Goal: Task Accomplishment & Management: Use online tool/utility

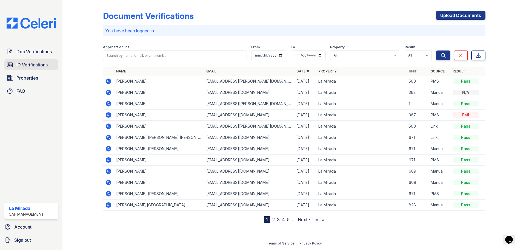
click at [51, 64] on link "ID Verifications" at bounding box center [31, 64] width 54 height 11
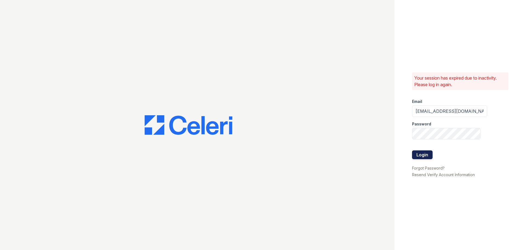
click at [423, 157] on button "Login" at bounding box center [422, 154] width 21 height 9
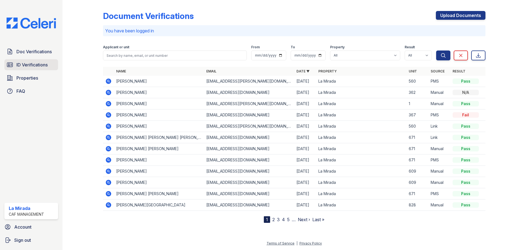
click at [47, 63] on span "ID Verifications" at bounding box center [31, 64] width 31 height 7
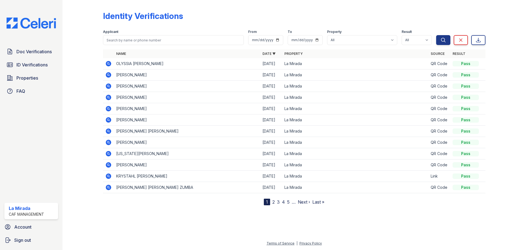
click at [107, 63] on icon at bounding box center [108, 63] width 5 height 5
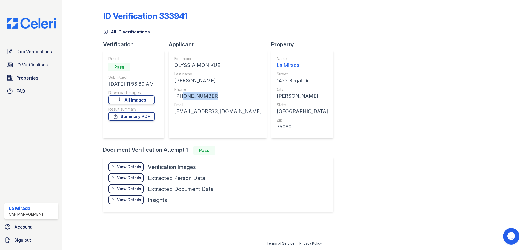
drag, startPoint x: 211, startPoint y: 97, endPoint x: 181, endPoint y: 95, distance: 30.2
click at [181, 95] on div "[PHONE_NUMBER]" at bounding box center [217, 96] width 87 height 8
copy div "4698555897"
click at [236, 103] on div "Email" at bounding box center [217, 104] width 87 height 5
drag, startPoint x: 239, startPoint y: 110, endPoint x: 171, endPoint y: 115, distance: 68.2
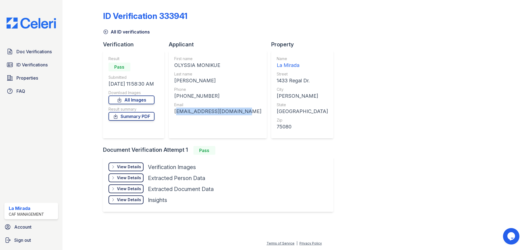
click at [171, 115] on div "First name OLYSSIA MONIKUE Last name HOLMES Phone +14698555897 Email olyssiahol…" at bounding box center [218, 94] width 98 height 88
copy div "olyssiaholmes3@gmail.com"
